Goal: Task Accomplishment & Management: Manage account settings

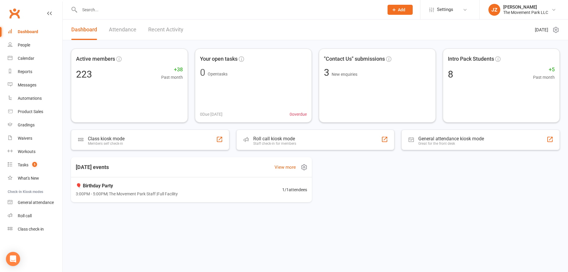
click at [96, 174] on div "Today's events View more" at bounding box center [191, 167] width 250 height 20
click at [99, 10] on input "text" at bounding box center [229, 10] width 302 height 8
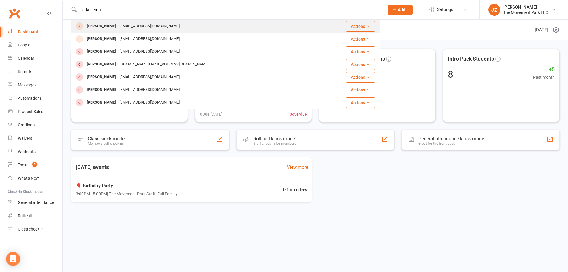
type input "aria herna"
click at [109, 25] on div "Aria Hernandez" at bounding box center [101, 26] width 33 height 9
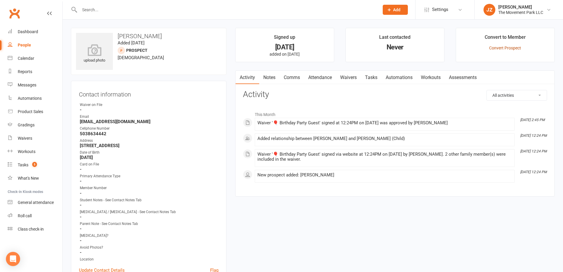
click at [501, 48] on link "Convert Prospect" at bounding box center [505, 48] width 32 height 5
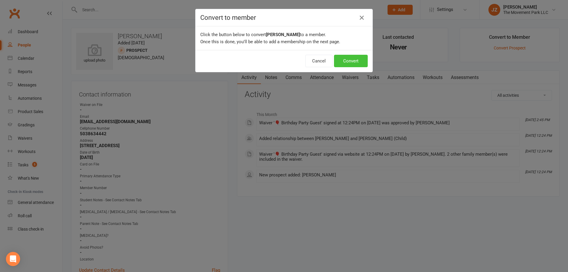
click at [351, 62] on button "Convert" at bounding box center [351, 61] width 34 height 12
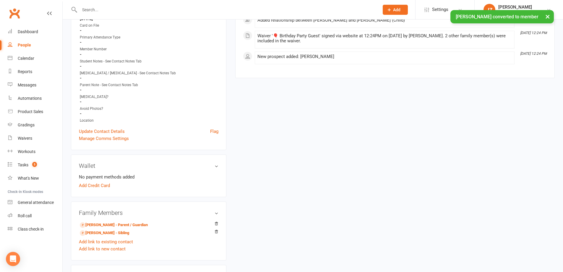
scroll to position [148, 0]
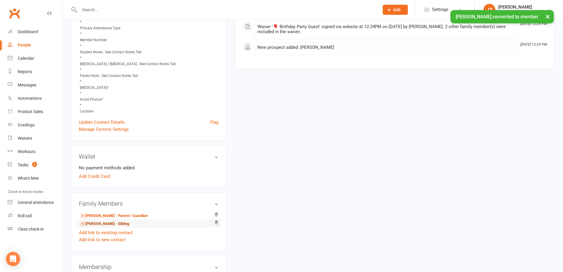
click at [115, 224] on link "Demitri Hernandez - Sibling" at bounding box center [104, 224] width 49 height 6
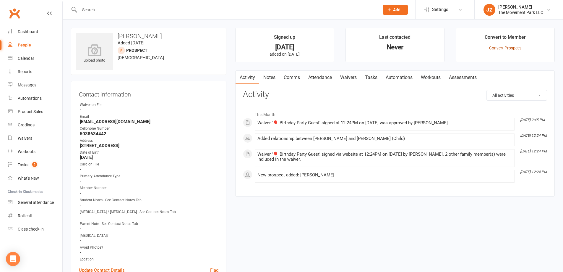
click at [508, 49] on link "Convert Prospect" at bounding box center [505, 48] width 32 height 5
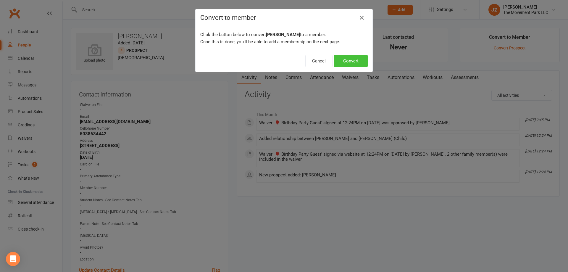
click at [358, 62] on button "Convert" at bounding box center [351, 61] width 34 height 12
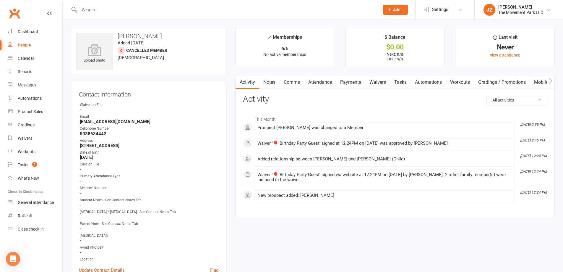
click at [123, 7] on input "text" at bounding box center [227, 10] width 298 height 8
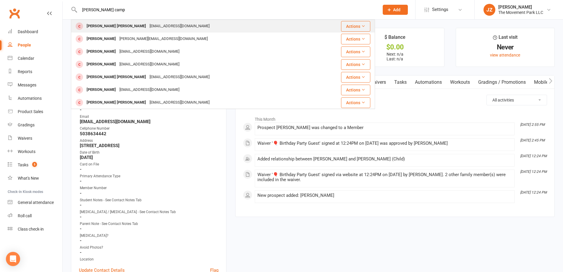
type input "jensen camp"
click at [113, 28] on div "Jensen Campbell" at bounding box center [116, 26] width 63 height 9
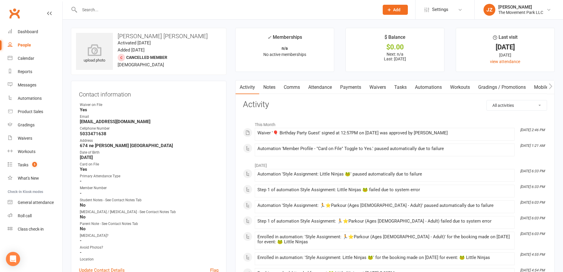
click at [382, 88] on link "Waivers" at bounding box center [378, 87] width 25 height 14
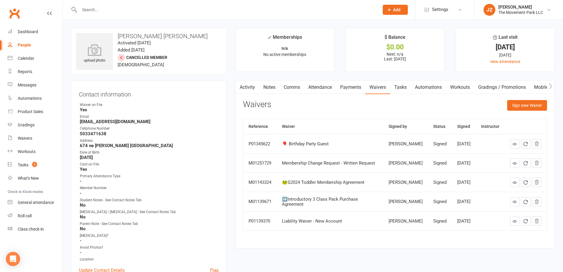
click at [131, 10] on input "text" at bounding box center [227, 10] width 298 height 8
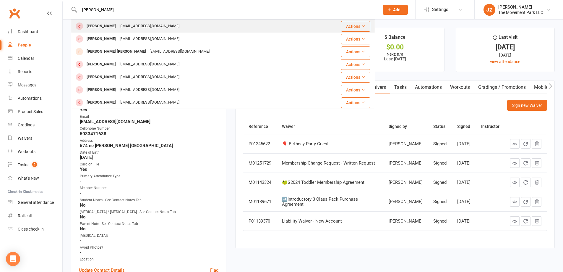
type input "sandness"
click at [139, 26] on div "sandnessb1211@gmail.com" at bounding box center [150, 26] width 64 height 9
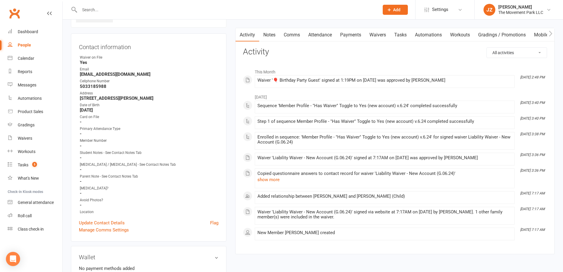
scroll to position [30, 0]
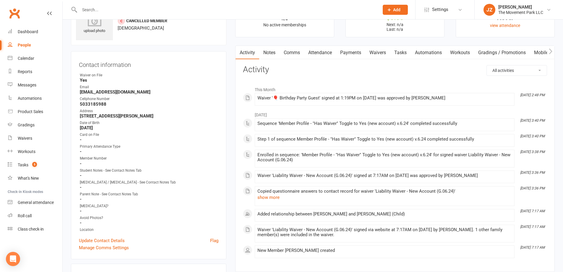
click at [380, 53] on link "Waivers" at bounding box center [378, 53] width 25 height 14
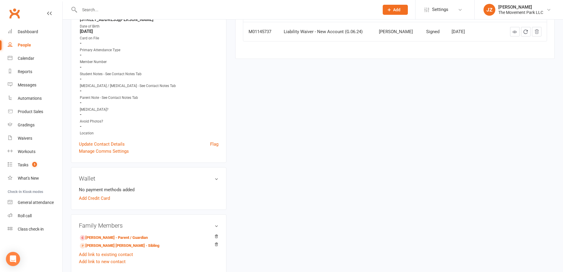
scroll to position [148, 0]
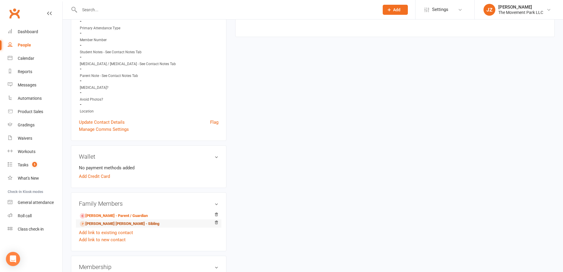
click at [101, 224] on link "Jackson Sandness - Sibling" at bounding box center [120, 224] width 80 height 6
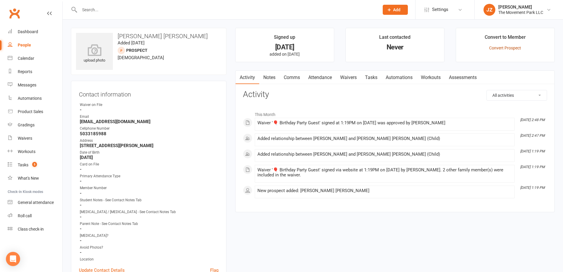
click at [502, 49] on link "Convert Prospect" at bounding box center [505, 48] width 32 height 5
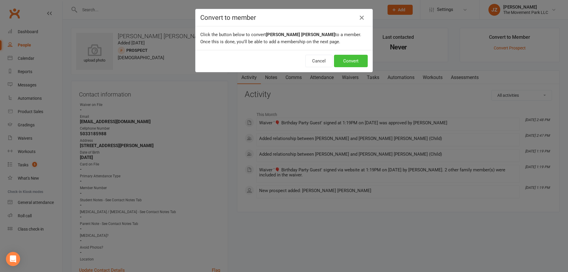
click at [356, 63] on button "Convert" at bounding box center [351, 61] width 34 height 12
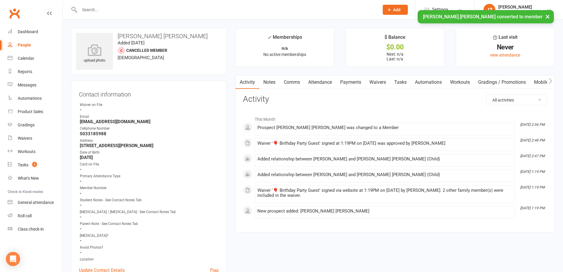
click at [130, 10] on div "× Jackson Sandness converted to member" at bounding box center [278, 10] width 556 height 0
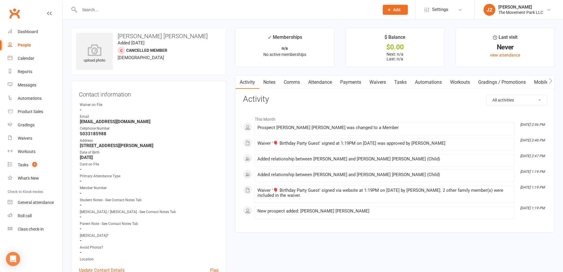
click at [100, 7] on input "text" at bounding box center [227, 10] width 298 height 8
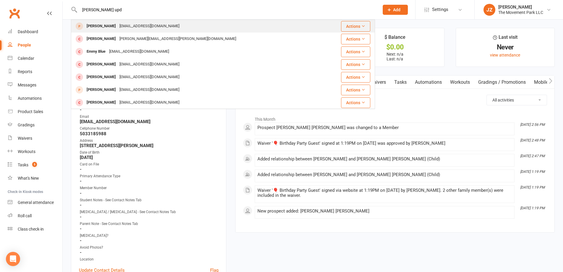
type input "emmit upd"
click at [122, 25] on div "kelojelo7@comcast.net" at bounding box center [150, 26] width 64 height 9
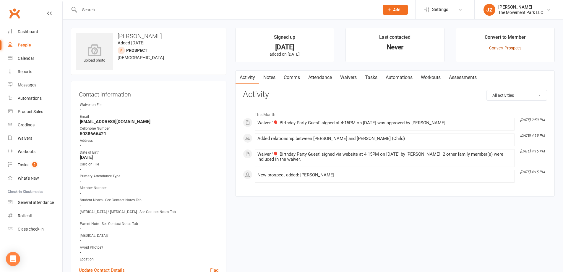
click at [500, 49] on link "Convert Prospect" at bounding box center [505, 48] width 32 height 5
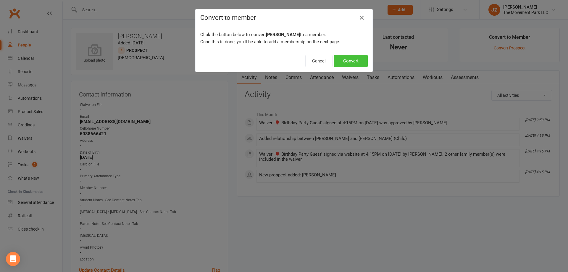
click at [354, 60] on button "Convert" at bounding box center [351, 61] width 34 height 12
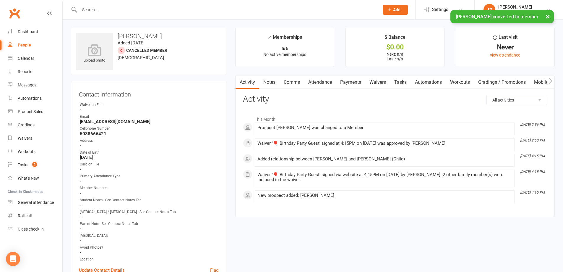
click at [153, 10] on div "× Emmitt Updike converted to member" at bounding box center [278, 10] width 556 height 0
click at [146, 8] on input "text" at bounding box center [227, 10] width 298 height 8
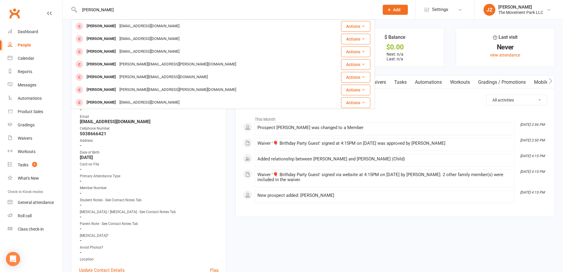
type input "elliot"
click at [177, 176] on div "Primary Attendance Type" at bounding box center [149, 176] width 139 height 6
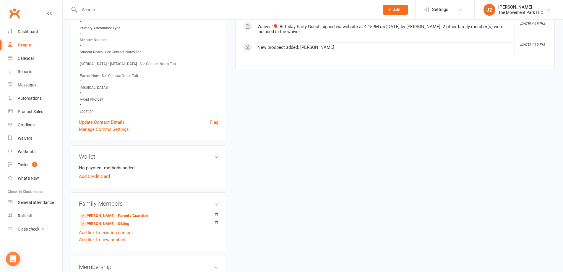
scroll to position [177, 0]
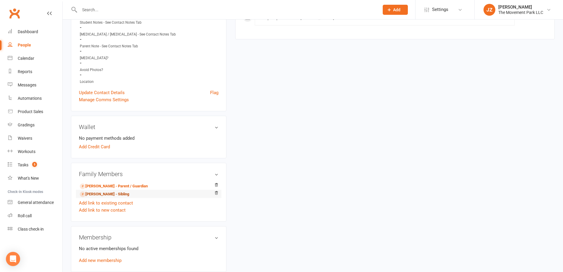
click at [112, 196] on link "Elliotte Updike - Sibling" at bounding box center [104, 194] width 49 height 6
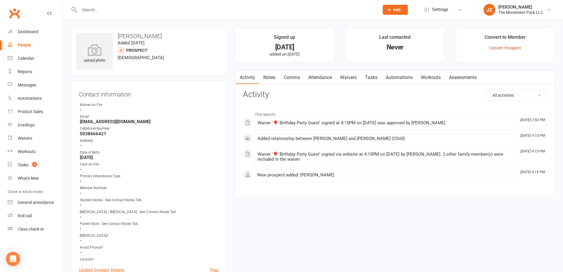
click at [503, 49] on link "Convert Prospect" at bounding box center [505, 48] width 32 height 5
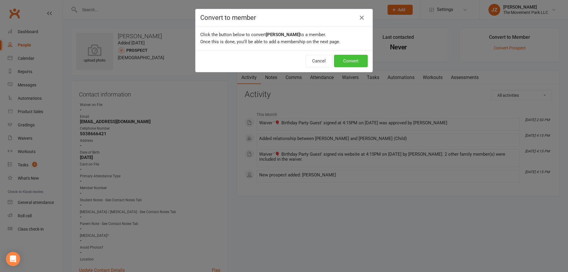
click at [353, 64] on button "Convert" at bounding box center [351, 61] width 34 height 12
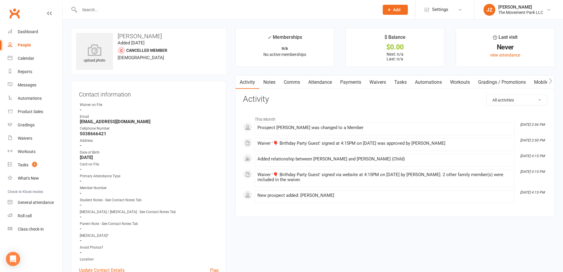
click at [107, 9] on input "text" at bounding box center [227, 10] width 298 height 8
type input "x"
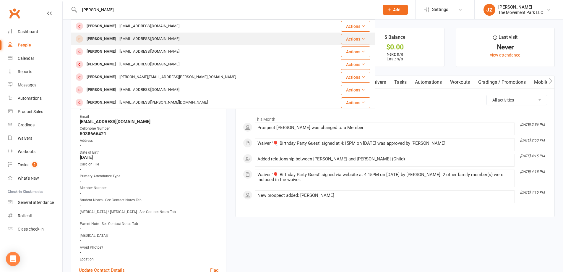
type input "zander"
click at [124, 38] on div "Edippold87@gmail.com" at bounding box center [150, 39] width 64 height 9
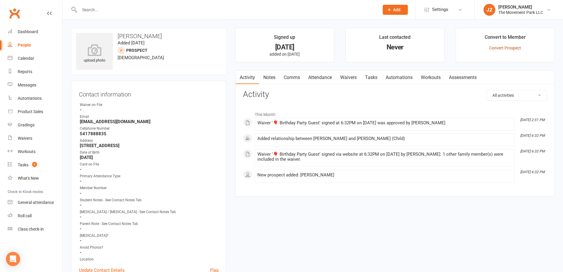
click at [500, 46] on li "Convert to Member Convert Prospect" at bounding box center [505, 45] width 99 height 34
click at [491, 48] on link "Convert Prospect" at bounding box center [505, 48] width 32 height 5
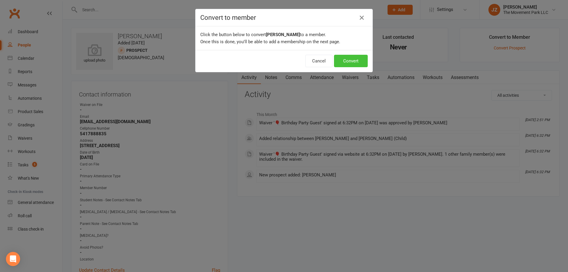
click at [358, 64] on button "Convert" at bounding box center [351, 61] width 34 height 12
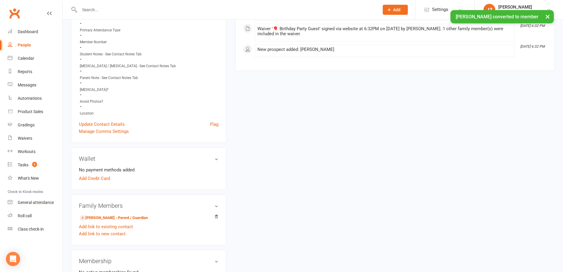
scroll to position [177, 0]
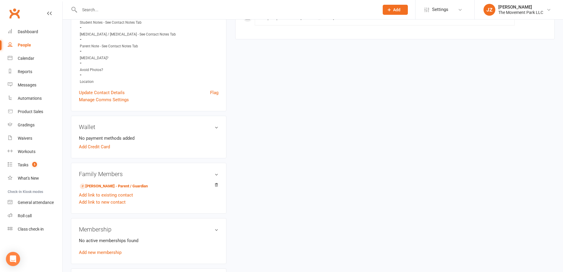
click at [126, 14] on div at bounding box center [223, 9] width 304 height 19
click at [113, 9] on input "text" at bounding box center [227, 10] width 298 height 8
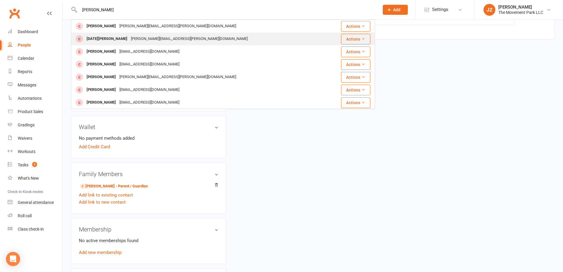
type input "noel"
click at [103, 36] on div "Noel Caro" at bounding box center [107, 39] width 44 height 9
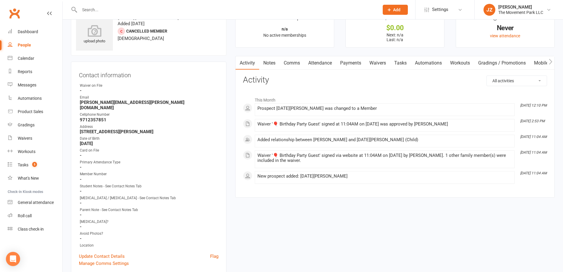
scroll to position [30, 0]
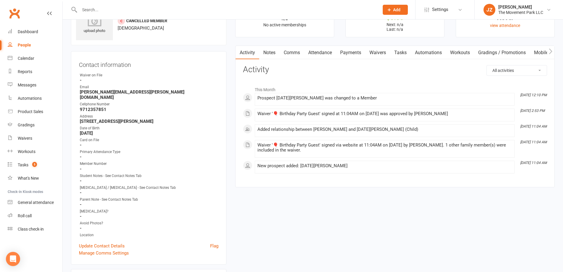
click at [377, 55] on link "Waivers" at bounding box center [378, 53] width 25 height 14
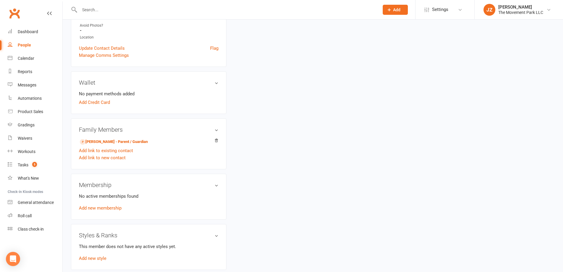
scroll to position [325, 0]
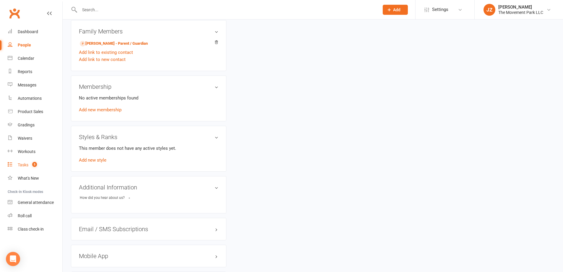
click at [22, 165] on div "Tasks" at bounding box center [23, 164] width 11 height 5
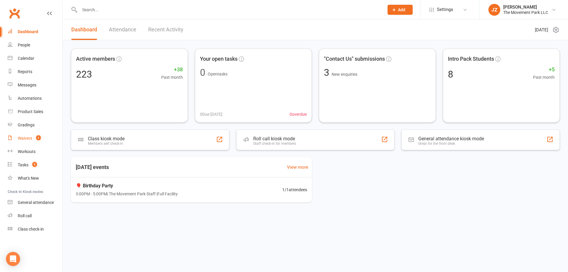
click at [26, 140] on div "Waivers" at bounding box center [25, 138] width 14 height 5
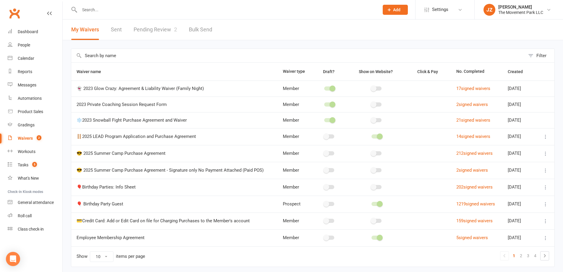
click at [161, 29] on link "Pending Review 2" at bounding box center [155, 30] width 43 height 20
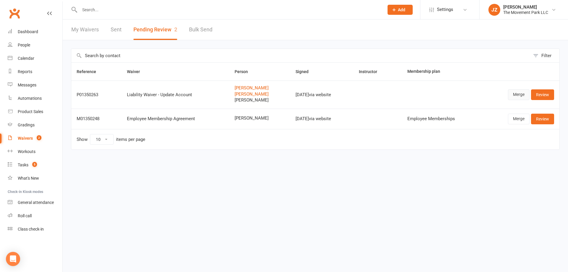
click at [517, 96] on link "Merge" at bounding box center [519, 94] width 22 height 11
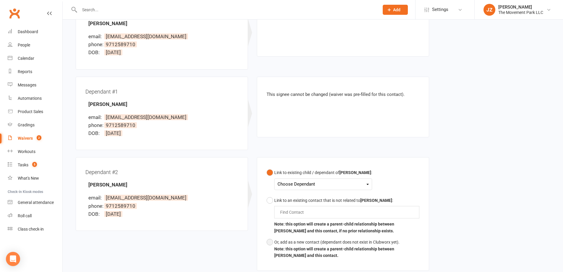
scroll to position [148, 0]
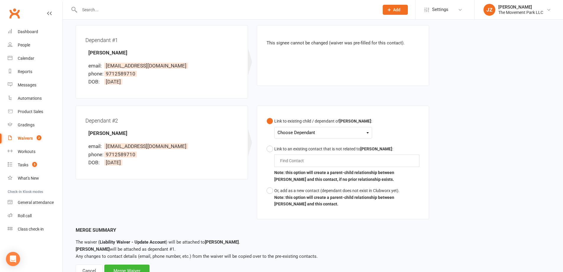
click at [297, 132] on div "Choose Dependant" at bounding box center [323, 133] width 91 height 8
click at [294, 145] on link "Madalyn Miller" at bounding box center [307, 146] width 59 height 13
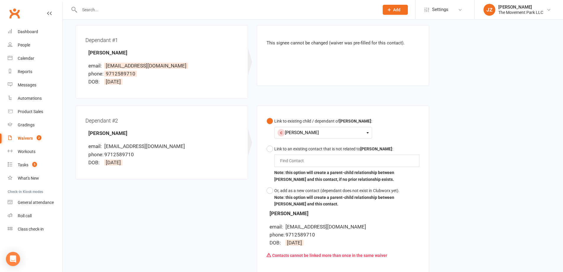
click at [300, 136] on div "Madalyn Miller" at bounding box center [323, 133] width 91 height 8
click at [271, 148] on button "Link to an existing contact that is not related to Autumn Miller : Find Contact…" at bounding box center [343, 164] width 153 height 42
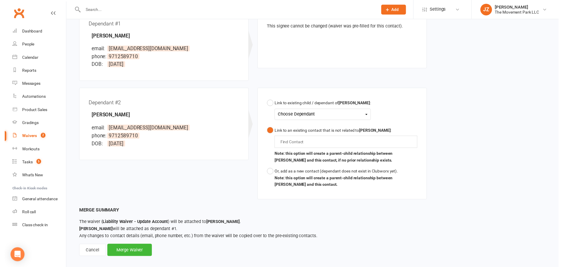
scroll to position [171, 0]
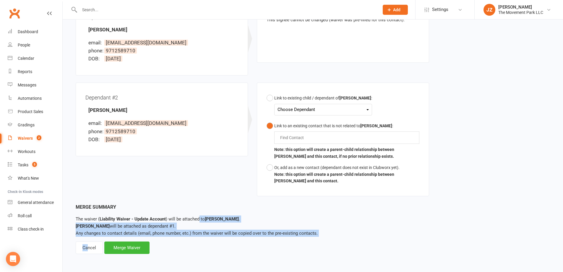
drag, startPoint x: 88, startPoint y: 250, endPoint x: 200, endPoint y: 215, distance: 117.5
click at [200, 215] on div "Merge Summary The waiver ( Liability Waiver - Update Account ) will be attached…" at bounding box center [313, 228] width 475 height 51
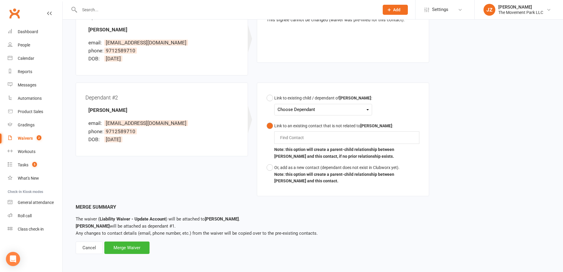
click at [198, 210] on div "Merge Summary" at bounding box center [313, 207] width 475 height 8
click at [289, 140] on input "text" at bounding box center [294, 137] width 28 height 7
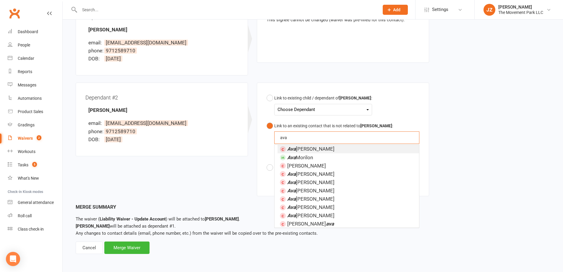
click at [267, 120] on button "Link to an existing contact that is not related to Autumn Miller : ava ava Ava …" at bounding box center [343, 141] width 153 height 42
type input "ava miller"
click at [251, 168] on div "Dependant #2 Ava Miller email: dobson411@gmail.com phone: 9712589710 DOB: 12 Se…" at bounding box center [252, 143] width 363 height 121
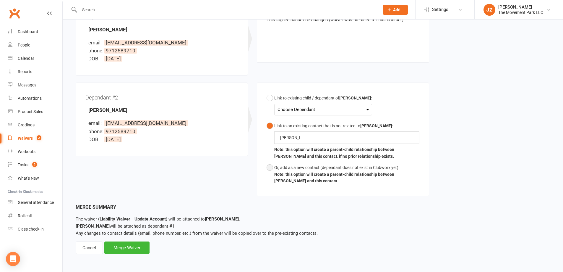
click at [272, 167] on button "Or, add as a new contact (dependant does not exist in Clubworx yet). Note: this…" at bounding box center [343, 174] width 153 height 25
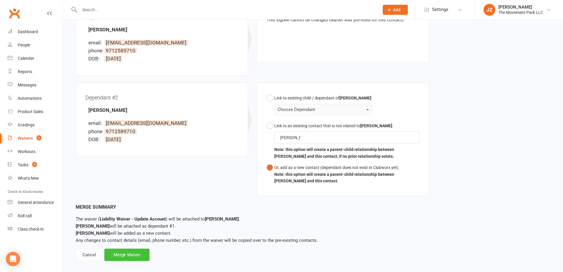
click at [133, 255] on div "Merge Waiver" at bounding box center [126, 254] width 45 height 12
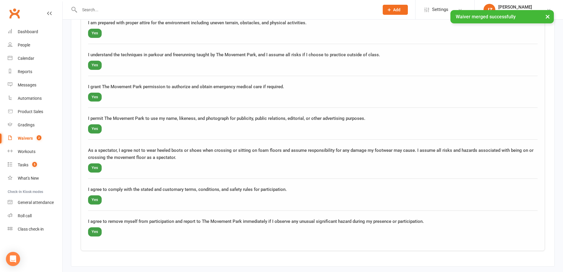
scroll to position [1062, 0]
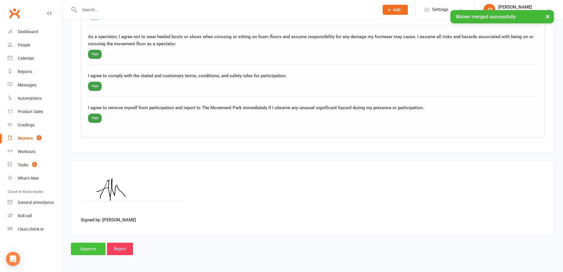
click at [85, 251] on input "Approve" at bounding box center [88, 248] width 35 height 12
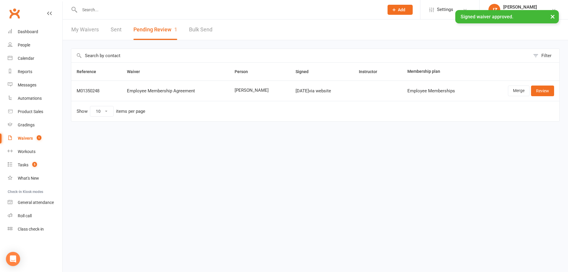
click at [264, 146] on html "Prospect Member Non-attending contact Class / event Appointment Grading event T…" at bounding box center [284, 73] width 568 height 146
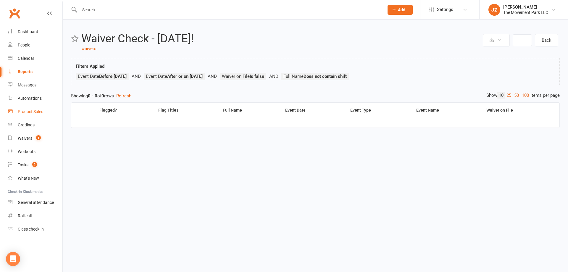
click at [28, 109] on link "Product Sales" at bounding box center [35, 111] width 55 height 13
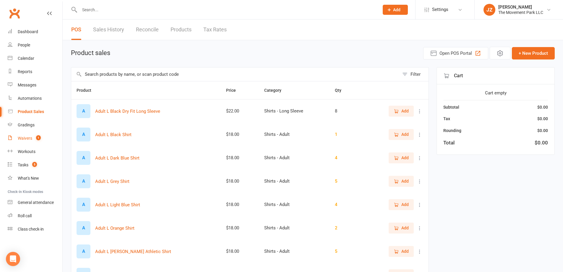
click at [38, 139] on span "1" at bounding box center [38, 137] width 5 height 5
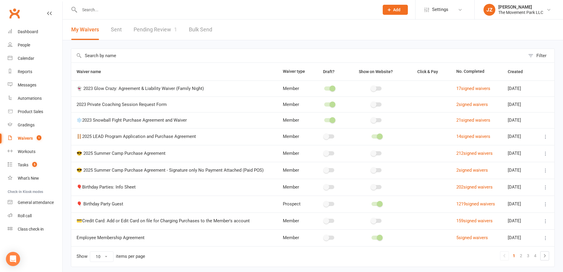
click at [153, 24] on link "Pending Review 1" at bounding box center [155, 30] width 43 height 20
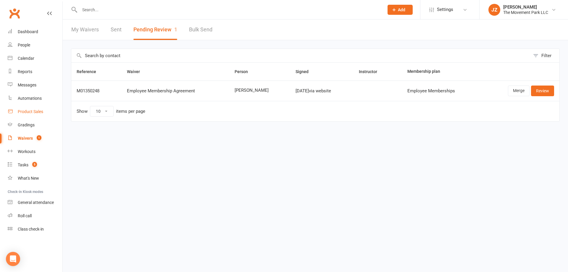
click at [41, 108] on link "Product Sales" at bounding box center [35, 111] width 55 height 13
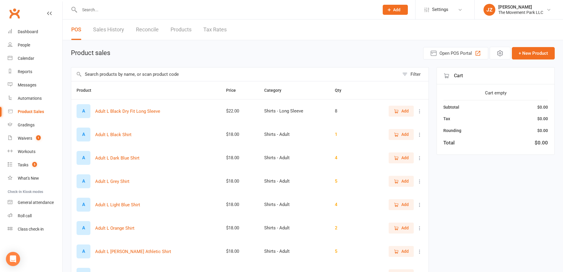
click at [109, 9] on input "text" at bounding box center [227, 10] width 298 height 8
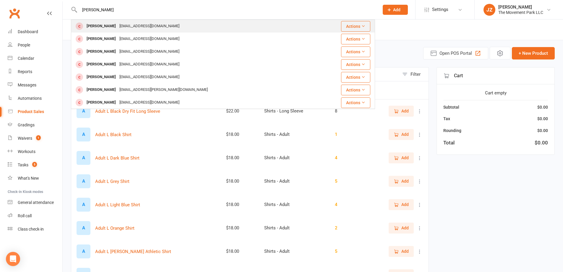
type input "madalyn miller"
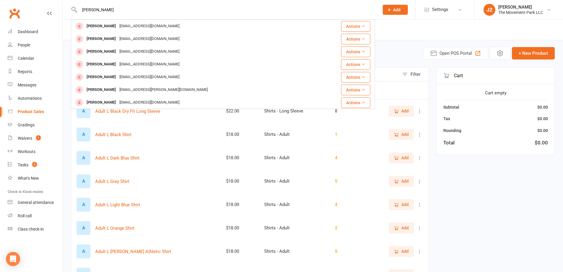
click at [118, 27] on div "[EMAIL_ADDRESS][DOMAIN_NAME]" at bounding box center [150, 26] width 64 height 9
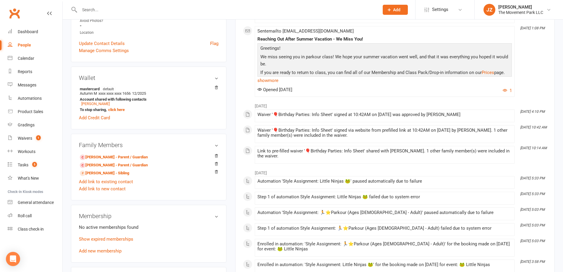
scroll to position [266, 0]
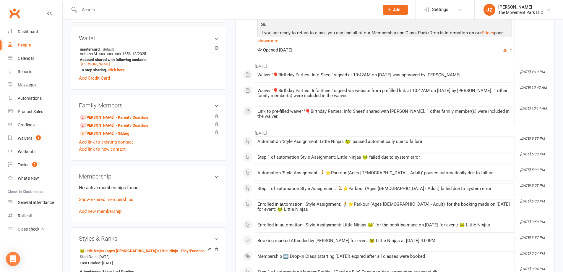
click at [123, 11] on input "text" at bounding box center [227, 10] width 298 height 8
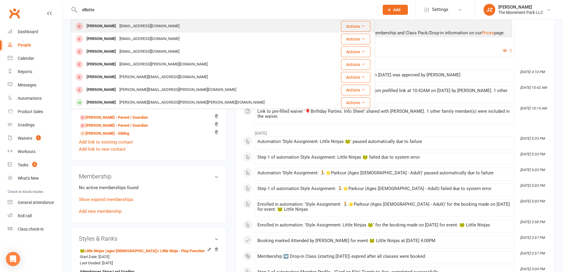
type input "elliotte"
click at [122, 29] on div "kelojelo7@comcast.net" at bounding box center [150, 26] width 64 height 9
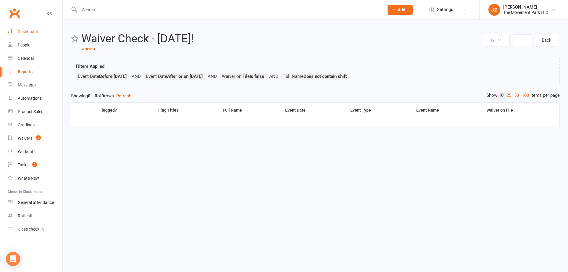
click at [31, 33] on div "Dashboard" at bounding box center [28, 31] width 20 height 5
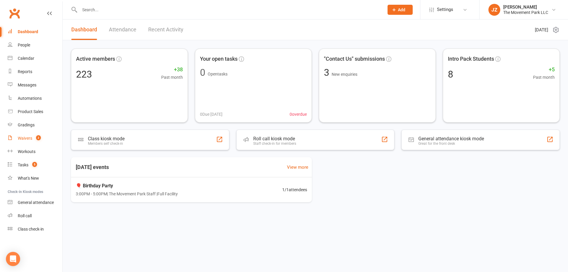
click at [28, 139] on div "Waivers" at bounding box center [25, 138] width 14 height 5
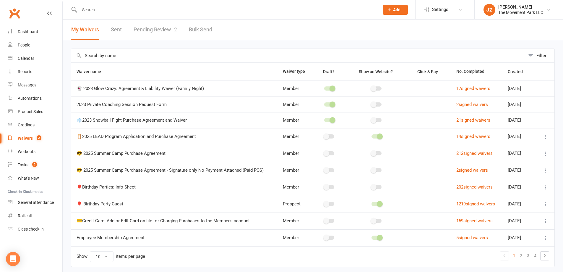
click at [146, 29] on link "Pending Review 2" at bounding box center [155, 30] width 43 height 20
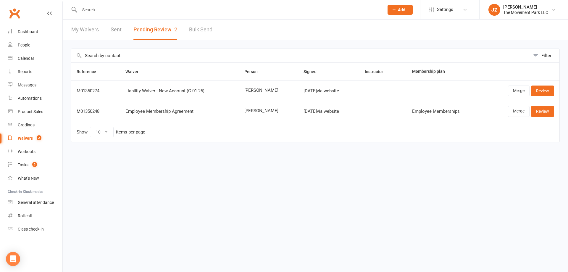
click at [277, 5] on div at bounding box center [225, 9] width 309 height 19
click at [275, 13] on input "text" at bounding box center [229, 10] width 302 height 8
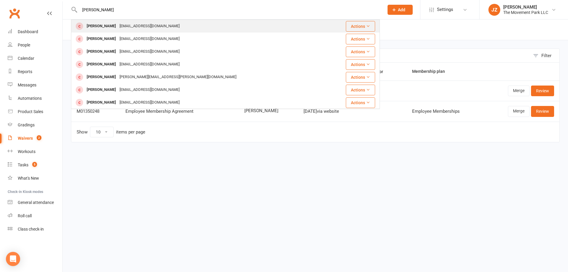
type input "hector"
click at [137, 28] on div "[EMAIL_ADDRESS][DOMAIN_NAME]" at bounding box center [150, 26] width 64 height 9
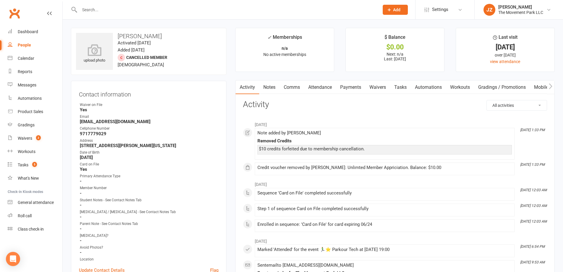
click at [384, 86] on link "Waivers" at bounding box center [378, 87] width 25 height 14
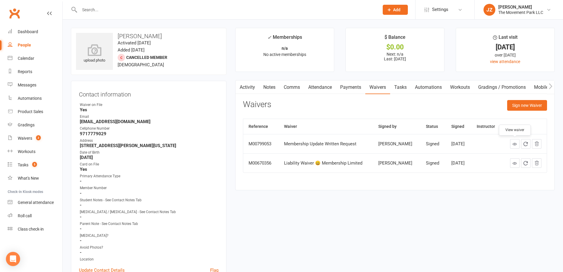
click at [515, 146] on link at bounding box center [514, 143] width 9 height 9
click at [35, 138] on count-badge "2" at bounding box center [37, 138] width 8 height 5
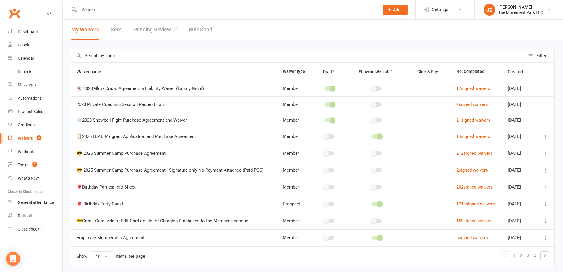
click at [175, 28] on span "2" at bounding box center [175, 29] width 3 height 6
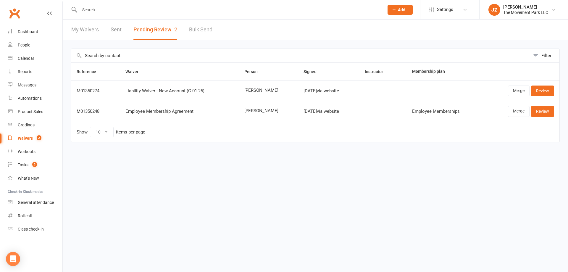
click at [170, 93] on div "Liability Waiver - New Account (G.01.25)" at bounding box center [179, 90] width 108 height 5
click at [138, 10] on input "text" at bounding box center [229, 10] width 302 height 8
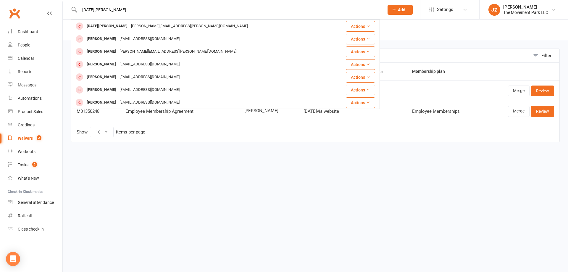
type input "noel car"
click at [279, 167] on html "noel car Noel Caro Lawson.erinn@gmail.com Actions Nick Carroll Ncar@live.com Ac…" at bounding box center [284, 83] width 568 height 167
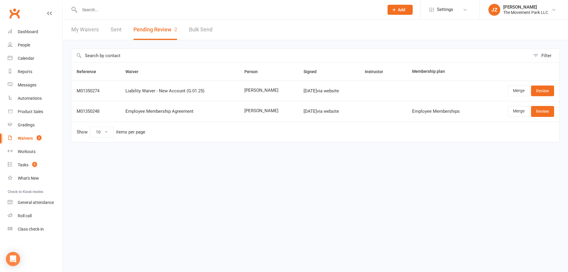
click at [160, 6] on input "text" at bounding box center [229, 10] width 302 height 8
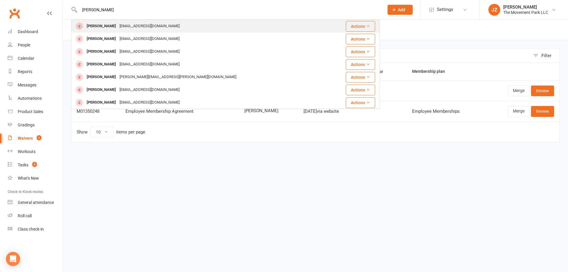
type input "[PERSON_NAME]"
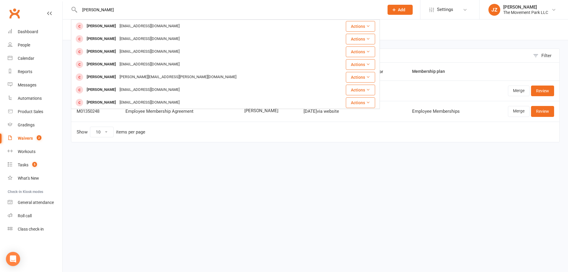
click at [156, 22] on div "Hector Carlo hacarlo20@gmail.com" at bounding box center [200, 26] width 256 height 12
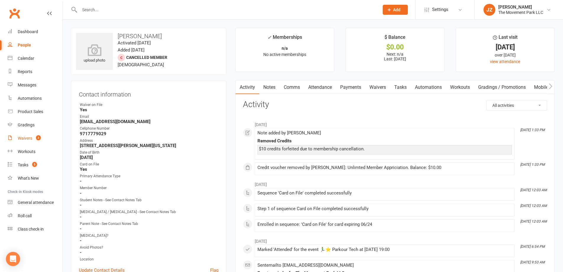
click at [30, 135] on link "Waivers 2" at bounding box center [35, 138] width 55 height 13
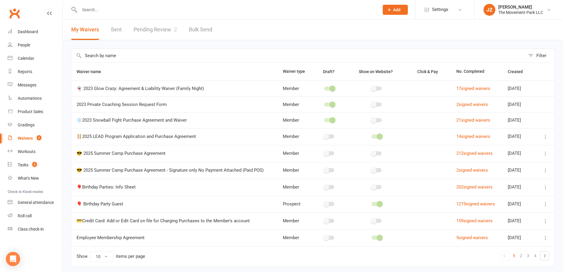
click at [152, 27] on link "Pending Review 2" at bounding box center [155, 30] width 43 height 20
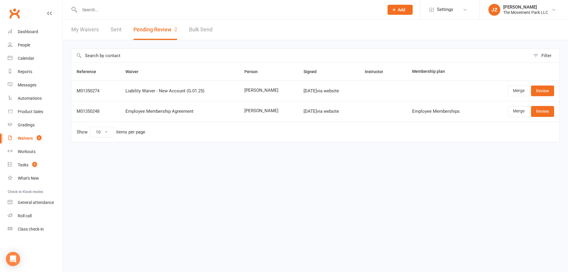
click at [252, 90] on span "Hector Caro" at bounding box center [268, 90] width 48 height 5
click at [515, 89] on link "Merge" at bounding box center [519, 90] width 22 height 11
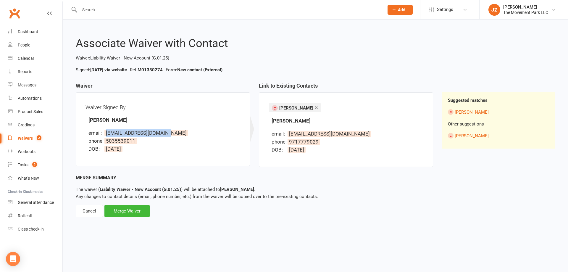
drag, startPoint x: 172, startPoint y: 132, endPoint x: 106, endPoint y: 134, distance: 66.0
click at [106, 134] on li "email: hectorcaro426@gmail.com" at bounding box center [164, 133] width 152 height 8
copy span "hectorcaro426@gmail.com"
click at [113, 7] on input "text" at bounding box center [229, 10] width 302 height 8
paste input "hectorcaro426@gmail.com"
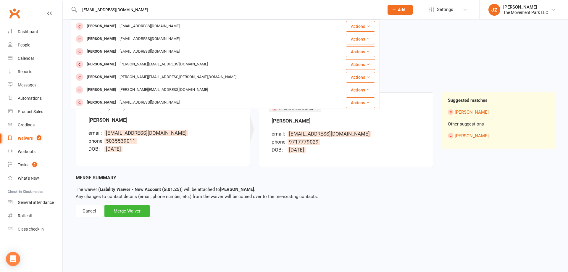
type input "hectorcaro426@gmail.com"
click at [221, 134] on li "email: hectorcaro426@gmail.com" at bounding box center [164, 133] width 152 height 8
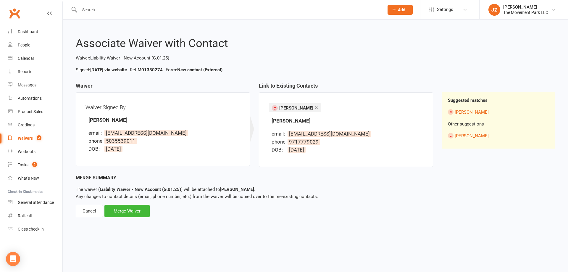
click at [315, 108] on link "×" at bounding box center [316, 107] width 3 height 9
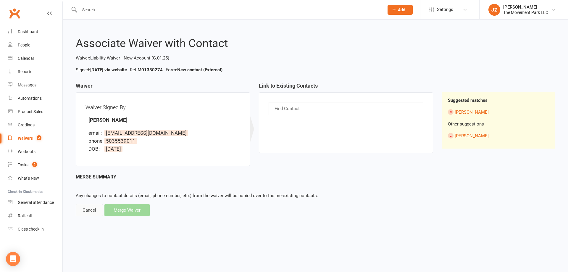
click at [95, 205] on div "Cancel" at bounding box center [89, 210] width 27 height 12
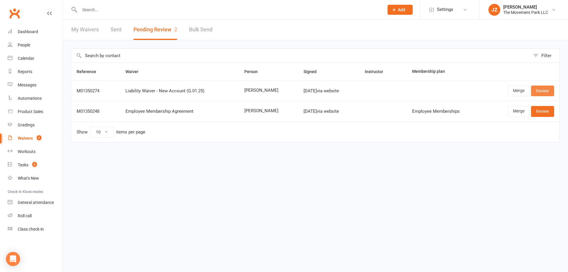
click at [540, 91] on link "Review" at bounding box center [542, 90] width 23 height 11
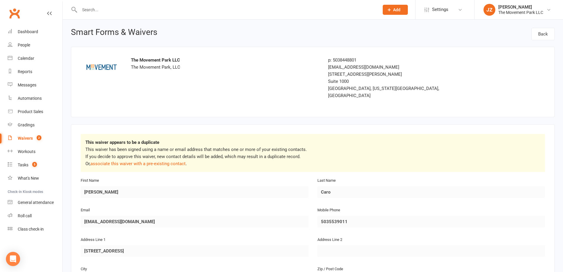
click at [39, 138] on span "2" at bounding box center [39, 137] width 5 height 5
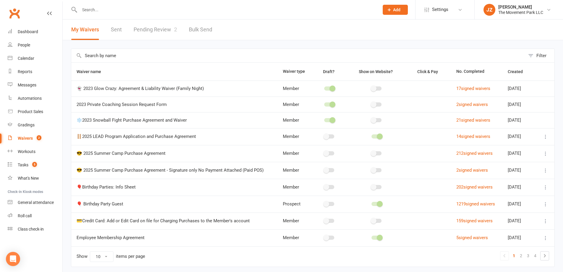
click at [152, 27] on link "Pending Review 2" at bounding box center [155, 30] width 43 height 20
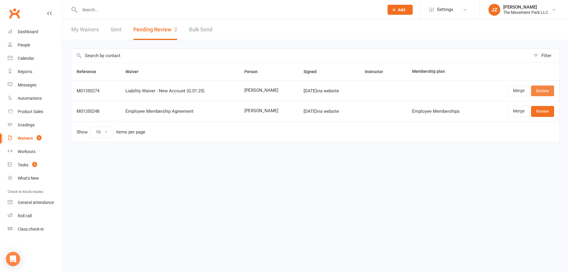
click at [546, 88] on link "Review" at bounding box center [542, 90] width 23 height 11
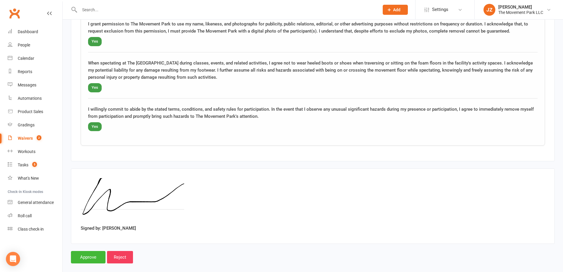
scroll to position [672, 0]
click at [93, 250] on input "Approve" at bounding box center [88, 256] width 35 height 12
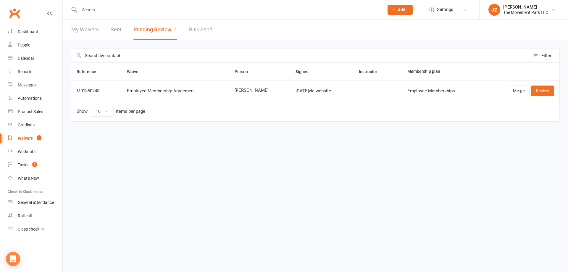
click at [99, 10] on input "text" at bounding box center [229, 10] width 302 height 8
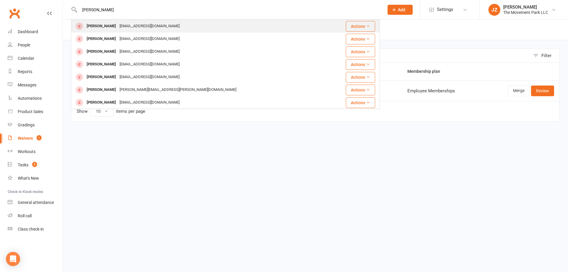
type input "[PERSON_NAME]"
click at [92, 30] on div "Hector Caro" at bounding box center [101, 26] width 33 height 9
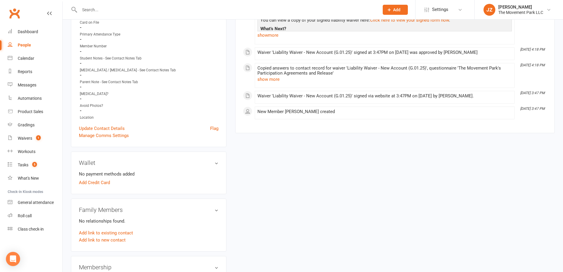
scroll to position [148, 0]
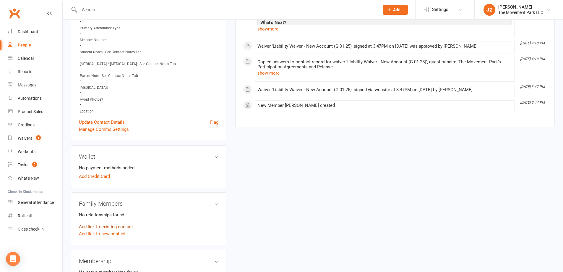
click at [124, 226] on link "Add link to existing contact" at bounding box center [106, 226] width 54 height 7
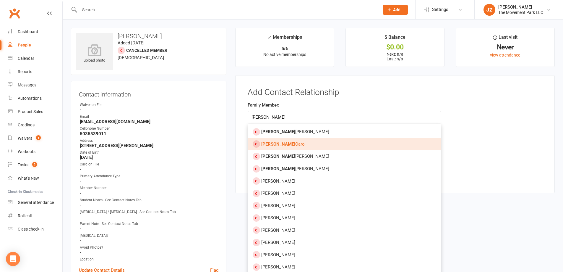
type input "noel"
click at [302, 147] on link "Noel Caro" at bounding box center [344, 144] width 193 height 12
type input "Noel Caro"
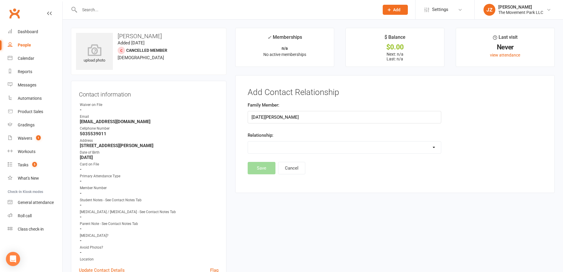
click at [298, 151] on select "Parent / Guardian Child Sibling (parent not in system) Spouse / Partner Cousin …" at bounding box center [344, 147] width 193 height 12
click at [248, 141] on select "Parent / Guardian Child Sibling (parent not in system) Spouse / Partner Cousin …" at bounding box center [344, 147] width 193 height 12
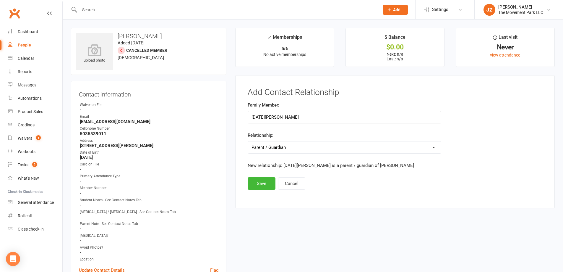
click at [313, 147] on select "Parent / Guardian Child Sibling (parent not in system) Spouse / Partner Cousin …" at bounding box center [344, 147] width 193 height 12
select select "1"
click at [248, 141] on select "Parent / Guardian Child Sibling (parent not in system) Spouse / Partner Cousin …" at bounding box center [344, 147] width 193 height 12
drag, startPoint x: 261, startPoint y: 174, endPoint x: 264, endPoint y: 176, distance: 3.7
click at [263, 175] on div "Family Member: Noel Caro Relationship: Parent / Guardian Child Sibling (parent …" at bounding box center [344, 139] width 203 height 76
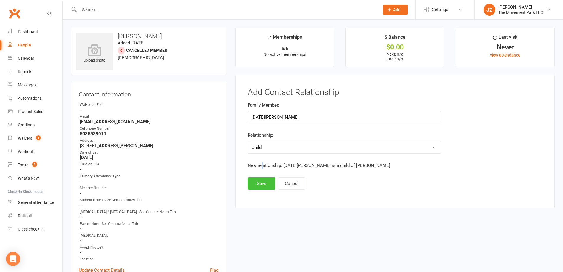
click at [271, 185] on button "Save" at bounding box center [262, 183] width 28 height 12
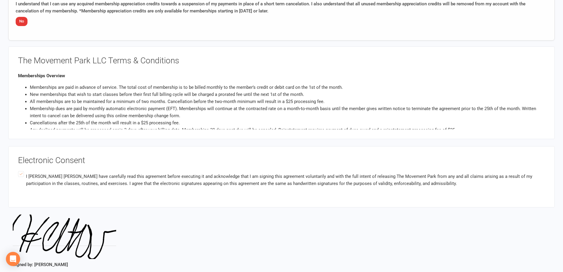
scroll to position [580, 0]
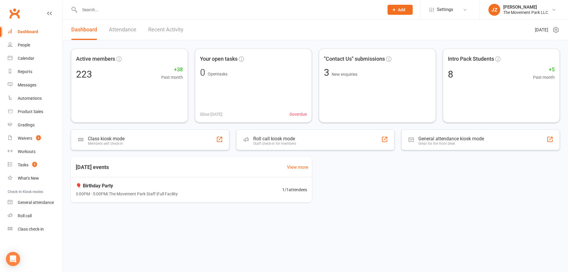
click at [123, 9] on input "text" at bounding box center [229, 10] width 302 height 8
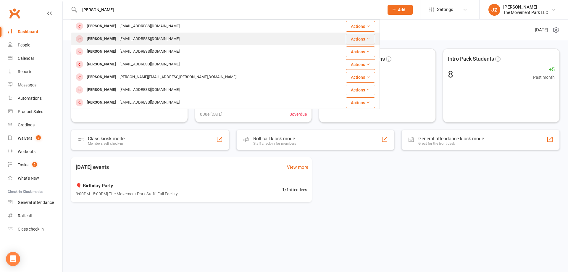
type input "[PERSON_NAME]"
click at [167, 36] on div "Hector Carlo Sr. hscarlo93@gmail.com" at bounding box center [200, 39] width 256 height 12
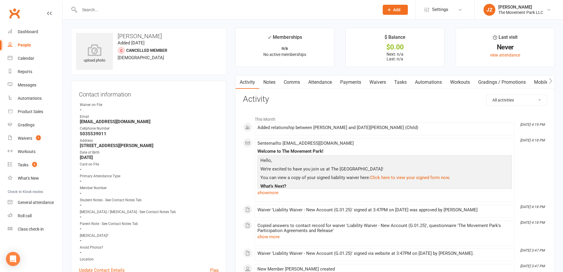
click at [205, 8] on input "text" at bounding box center [227, 10] width 298 height 8
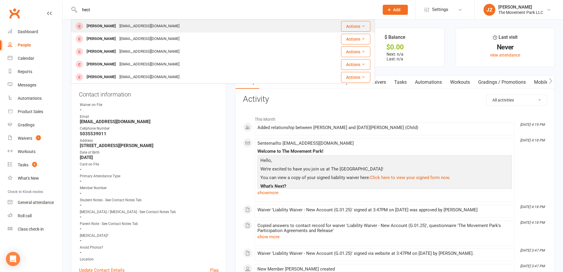
type input "hect"
click at [174, 26] on div "[PERSON_NAME] [EMAIL_ADDRESS][DOMAIN_NAME]" at bounding box center [188, 26] width 233 height 12
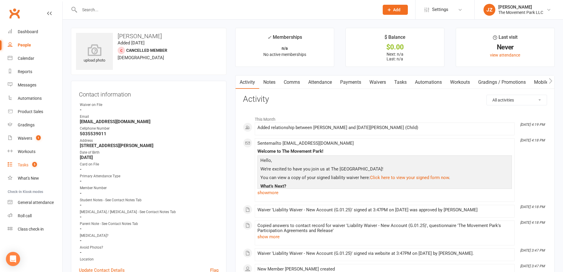
click at [26, 165] on div "Tasks" at bounding box center [23, 164] width 11 height 5
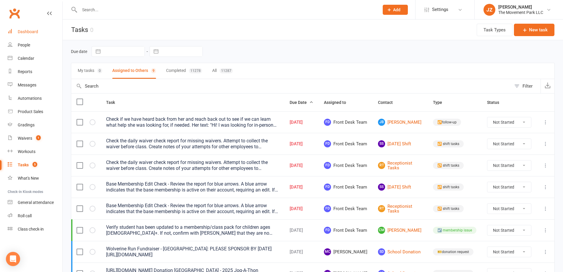
click at [33, 34] on div "Dashboard" at bounding box center [28, 31] width 20 height 5
